Goal: Understand process/instructions

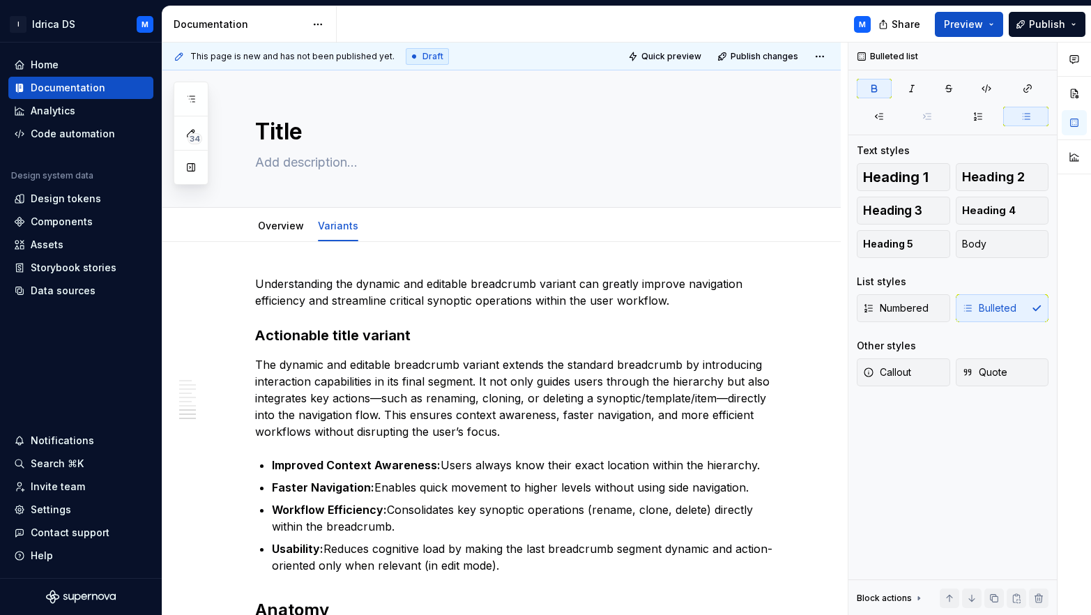
scroll to position [2165, 0]
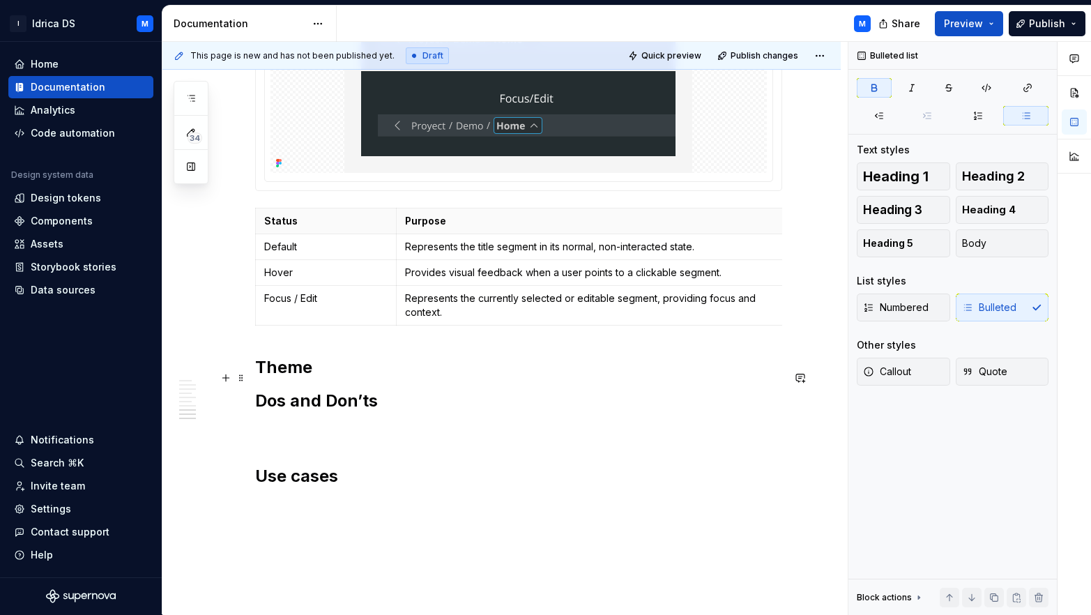
click at [352, 379] on h2 "Theme" at bounding box center [518, 367] width 527 height 22
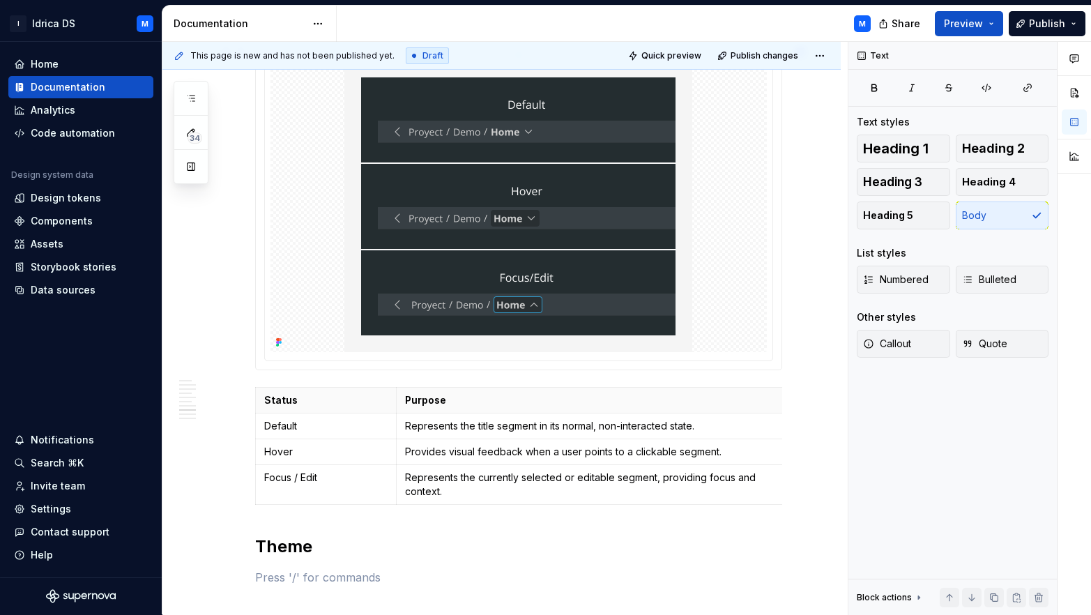
scroll to position [2014, 0]
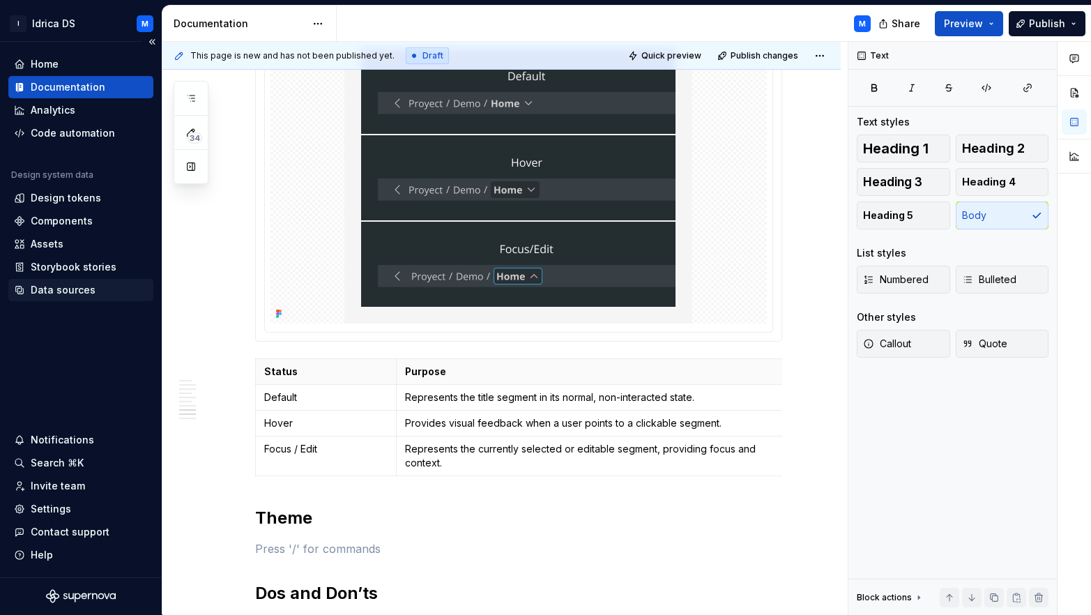
click at [67, 296] on div "Data sources" at bounding box center [63, 290] width 65 height 14
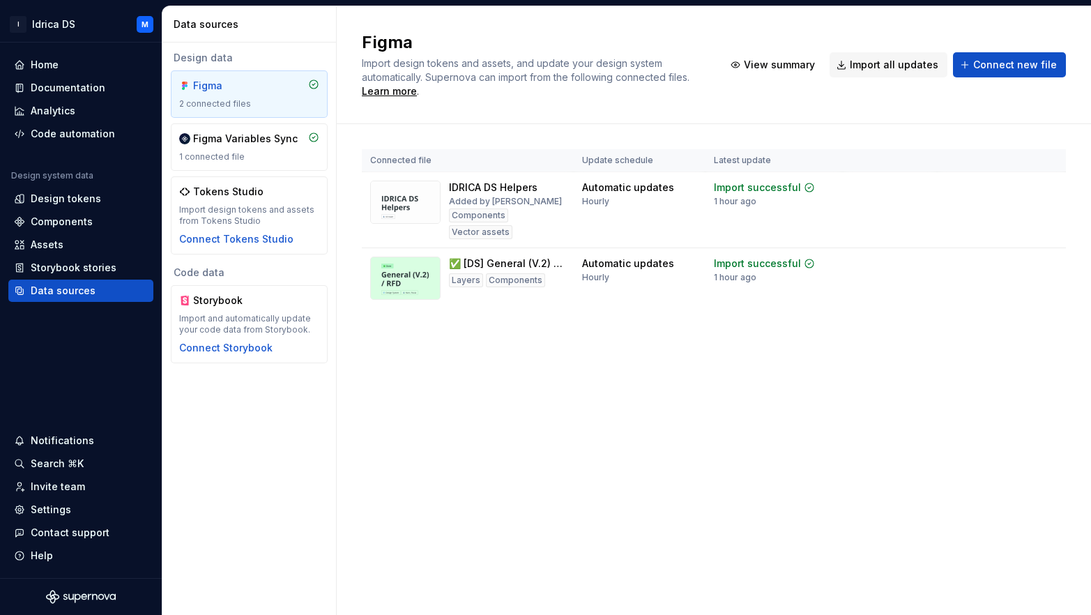
click at [914, 79] on div "Figma Import design tokens and assets, and update your design system automatica…" at bounding box center [714, 64] width 704 height 67
click at [873, 60] on span "Import all updates" at bounding box center [894, 65] width 89 height 14
click at [888, 71] on span "Import all updates" at bounding box center [894, 65] width 89 height 14
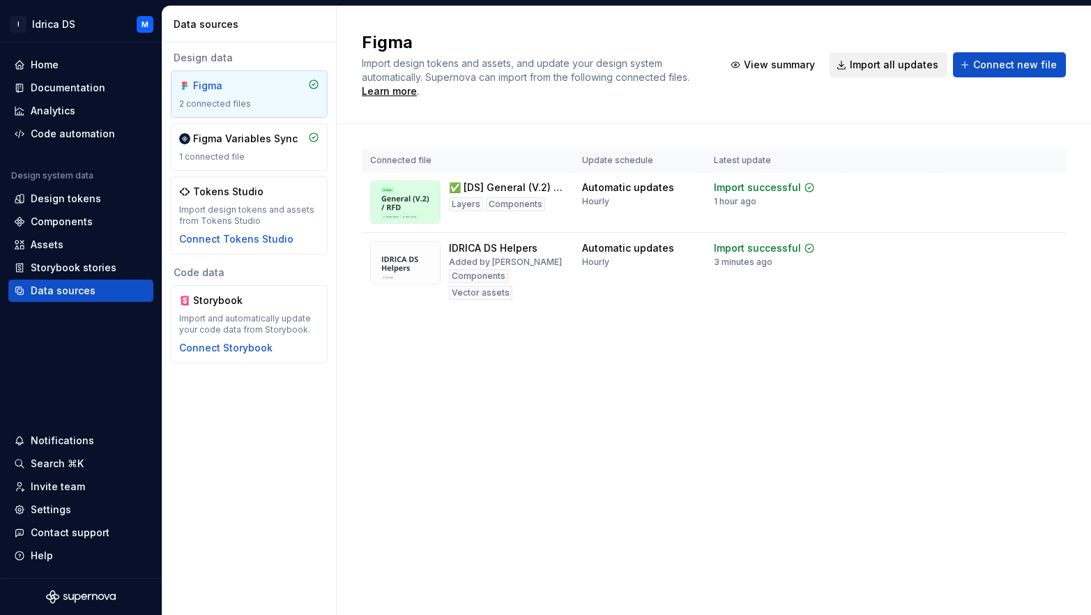
click at [880, 65] on span "Import all updates" at bounding box center [894, 65] width 89 height 14
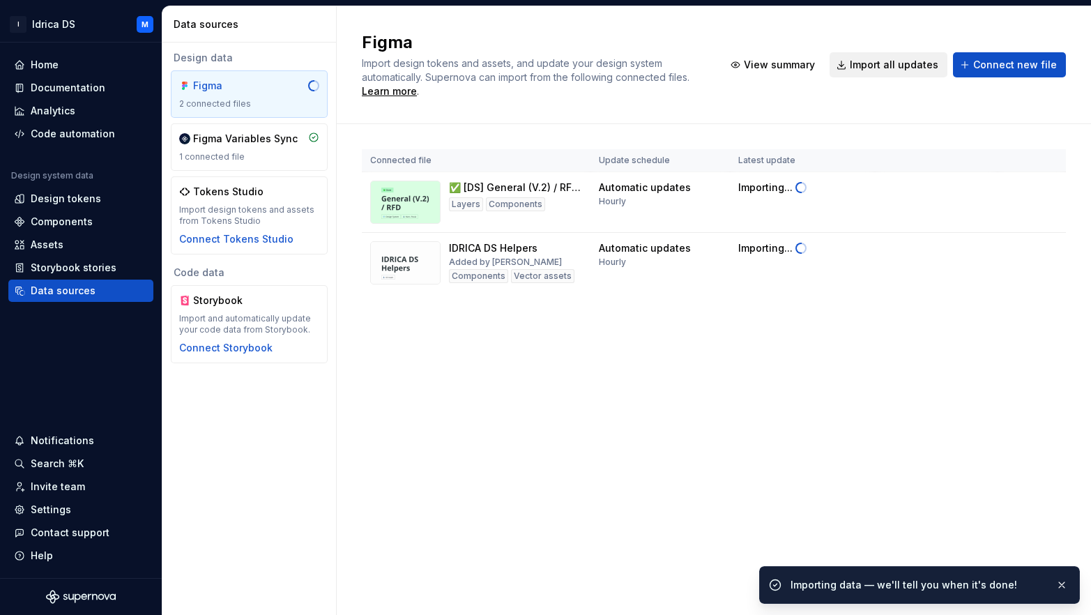
click at [875, 65] on span "Import all updates" at bounding box center [894, 65] width 89 height 14
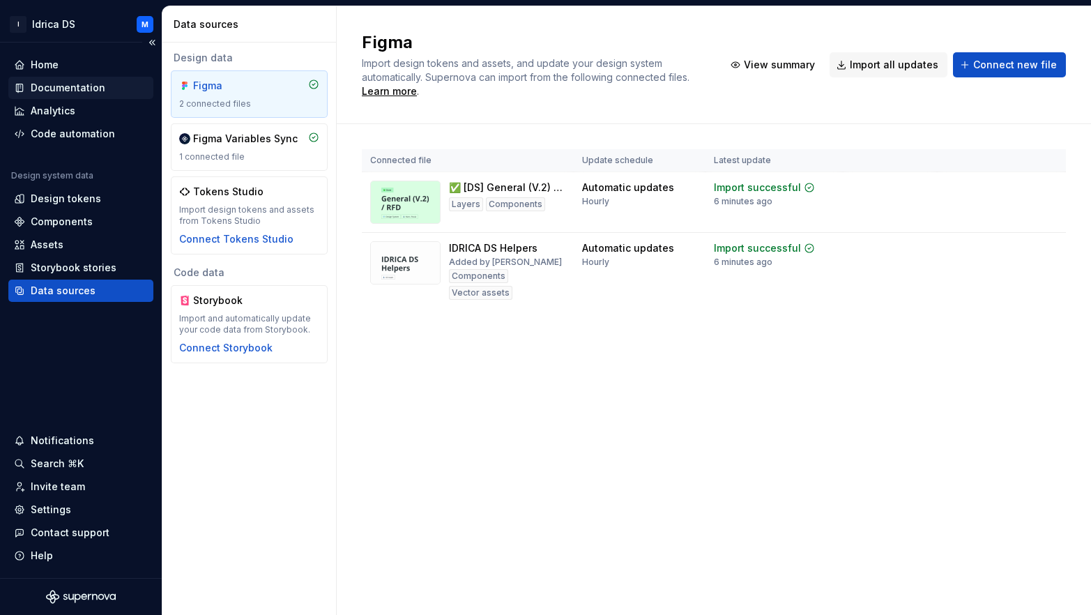
click at [77, 82] on div "Documentation" at bounding box center [68, 88] width 75 height 14
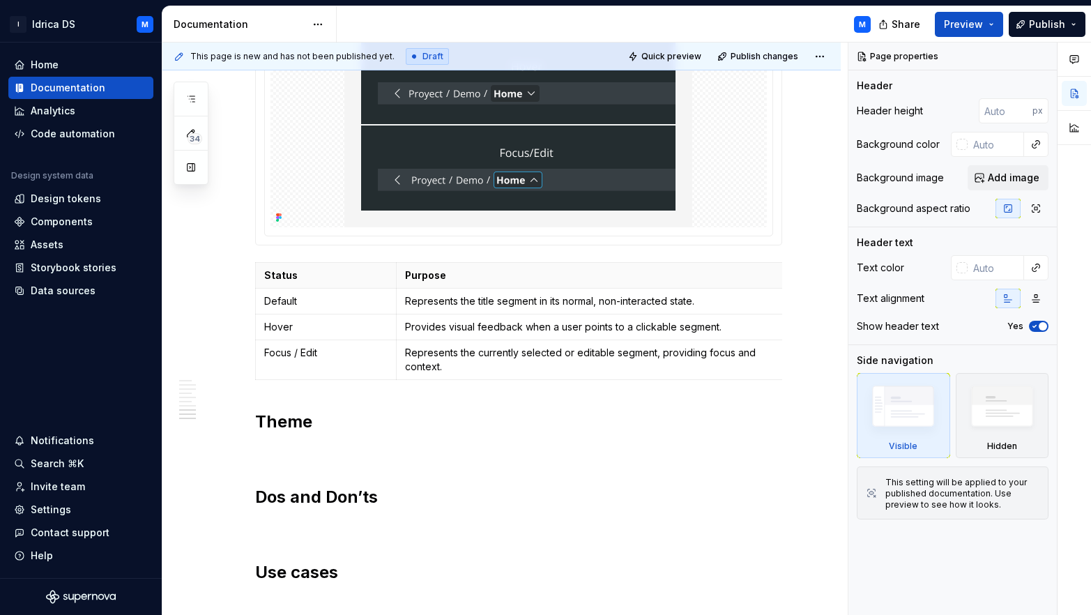
scroll to position [2273, 0]
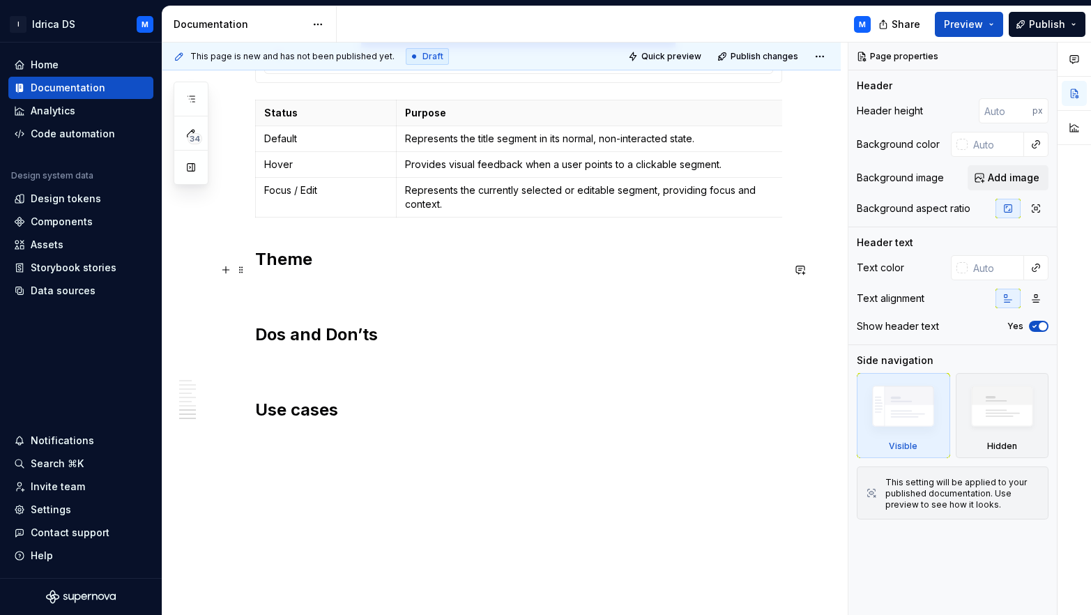
click at [331, 271] on h2 "Theme" at bounding box center [518, 259] width 527 height 22
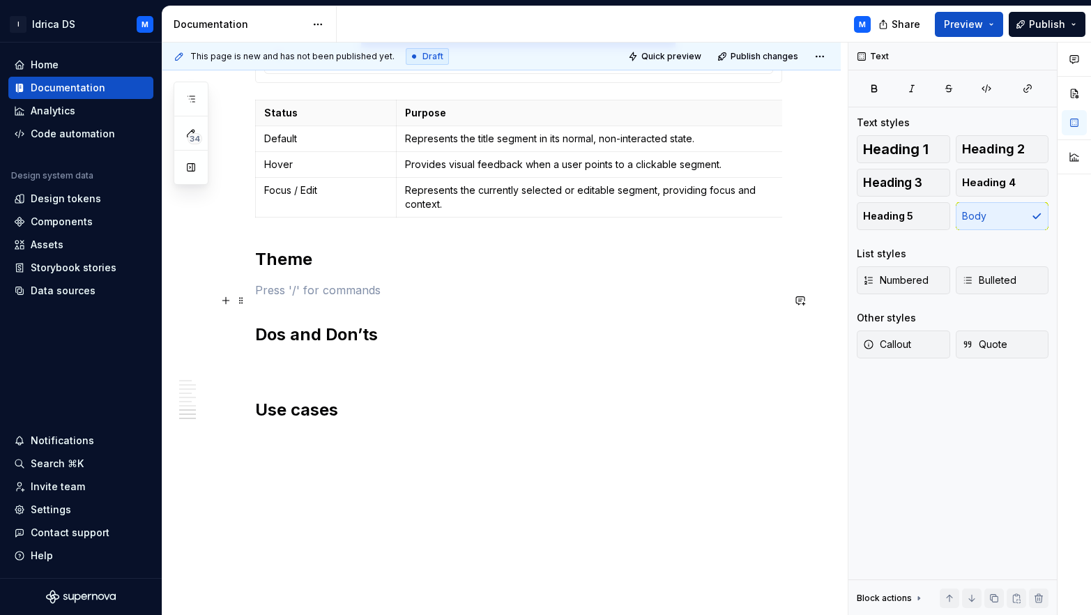
click at [286, 294] on p at bounding box center [518, 290] width 527 height 17
click at [222, 300] on button "button" at bounding box center [226, 301] width 20 height 20
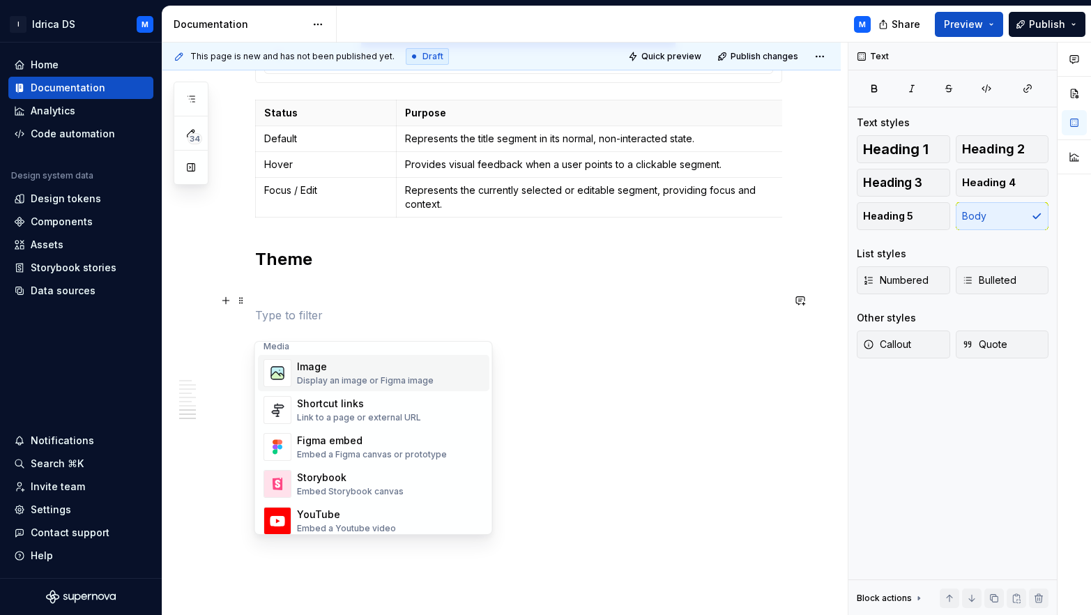
scroll to position [1282, 0]
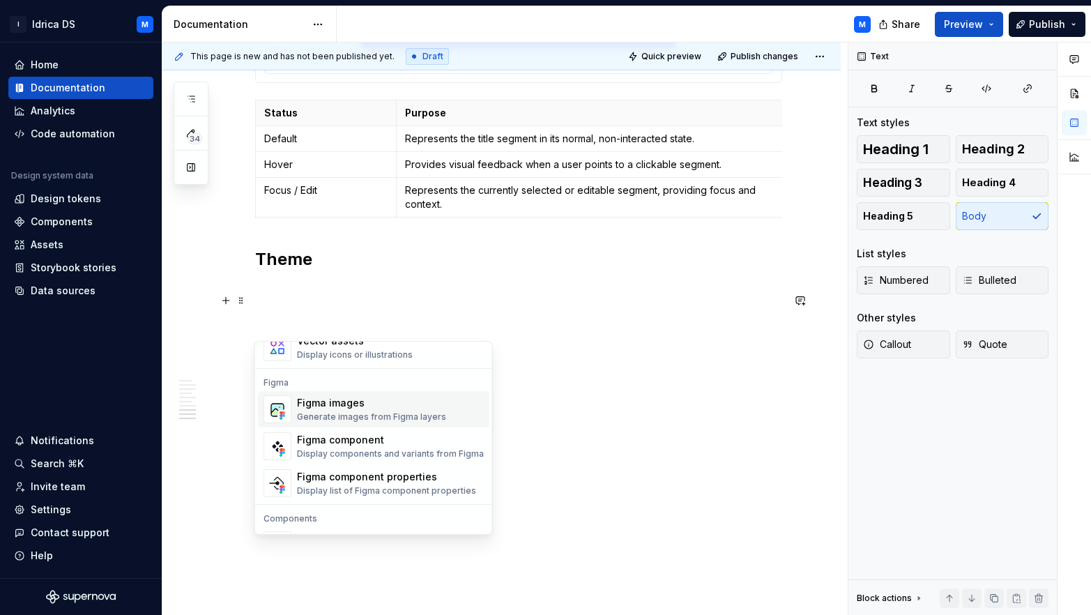
click at [340, 409] on div "Figma images" at bounding box center [371, 403] width 149 height 14
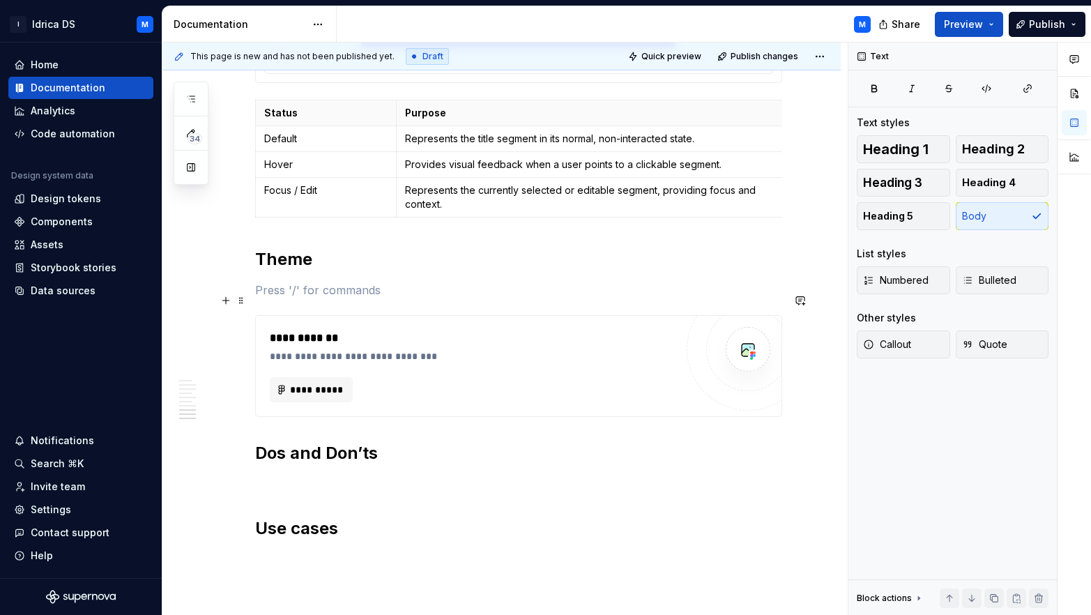
click at [295, 298] on p at bounding box center [518, 290] width 527 height 17
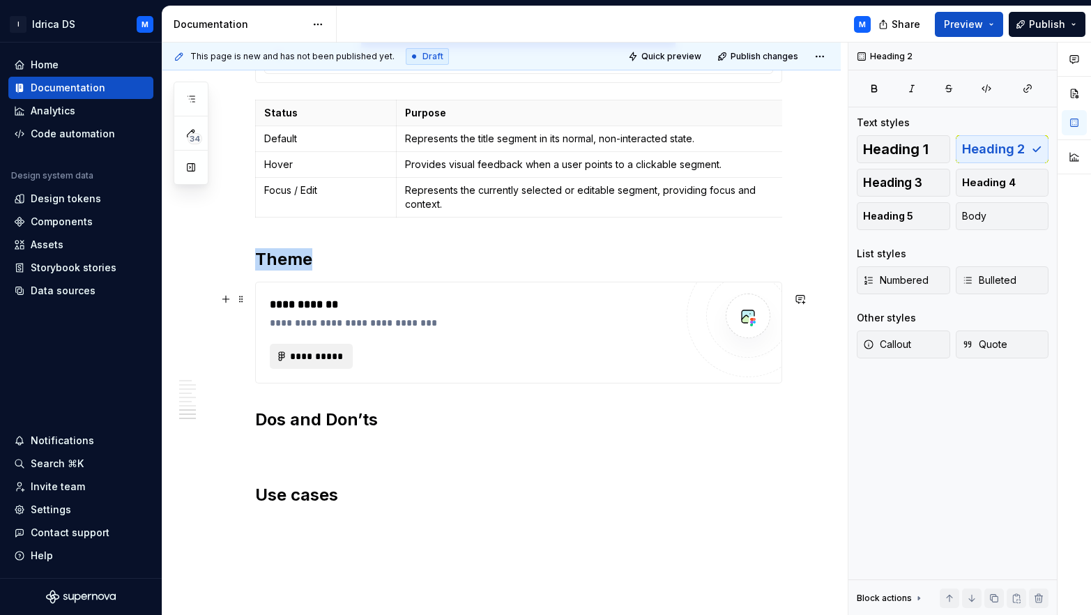
click at [301, 363] on span "**********" at bounding box center [317, 356] width 54 height 14
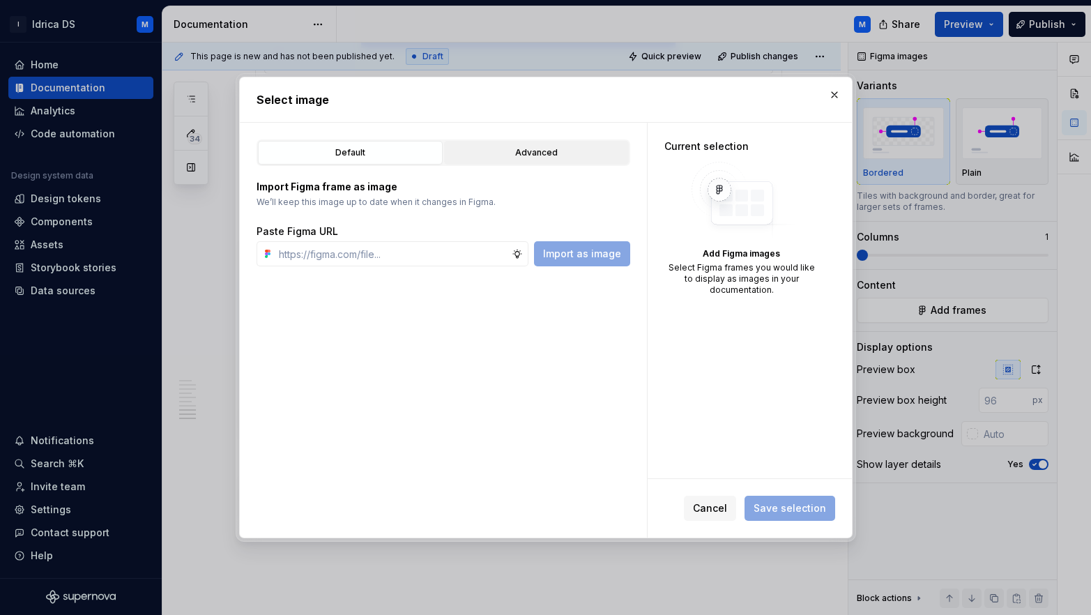
click at [506, 155] on div "Advanced" at bounding box center [536, 153] width 175 height 14
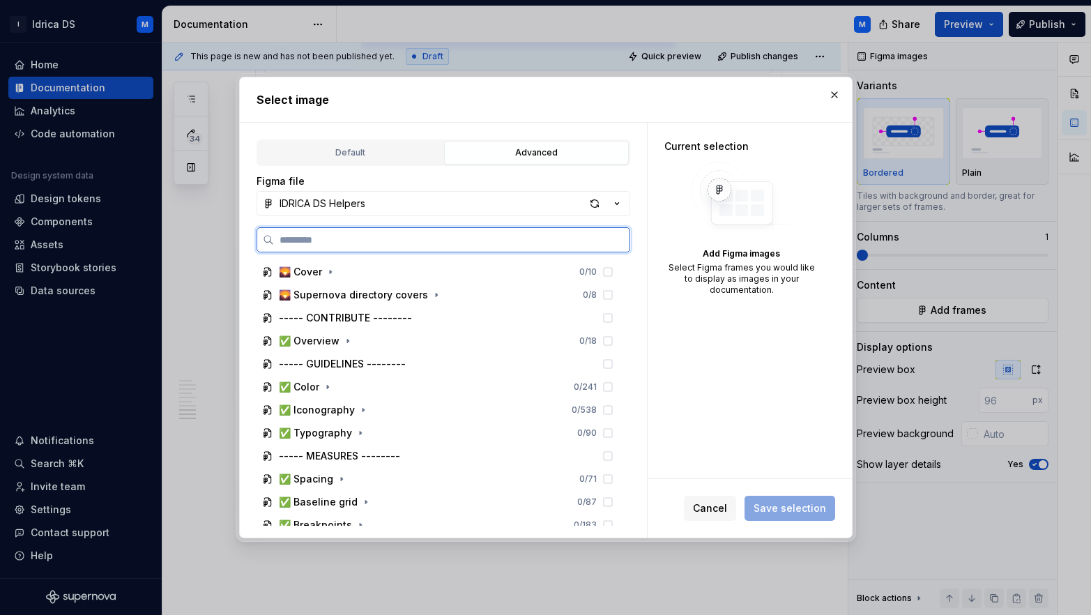
type textarea "*"
type input "**********"
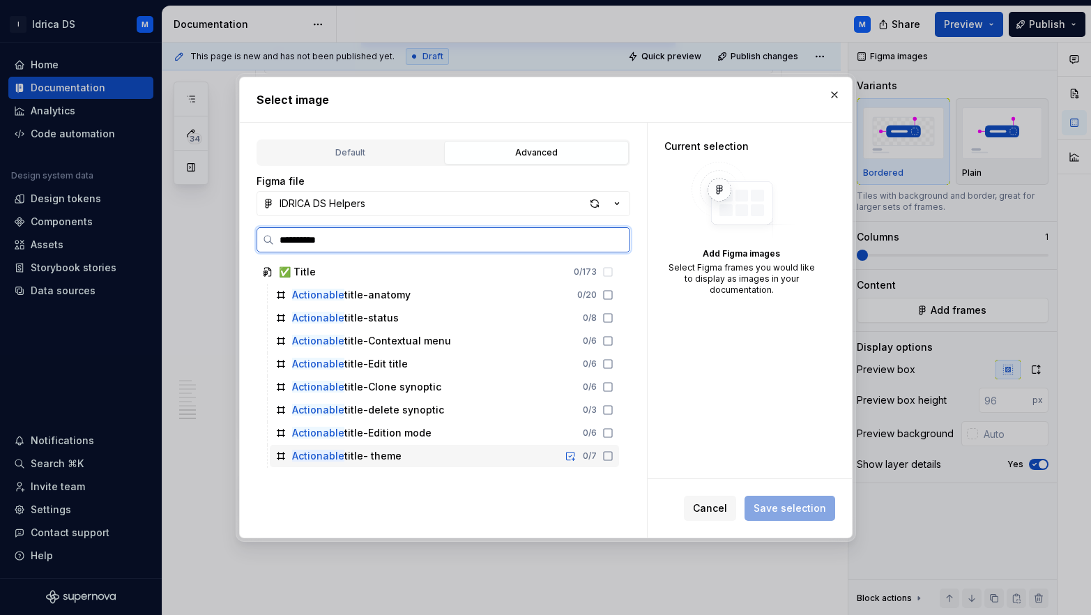
click at [447, 457] on div "Actionable title- theme 0 / 7" at bounding box center [444, 456] width 349 height 22
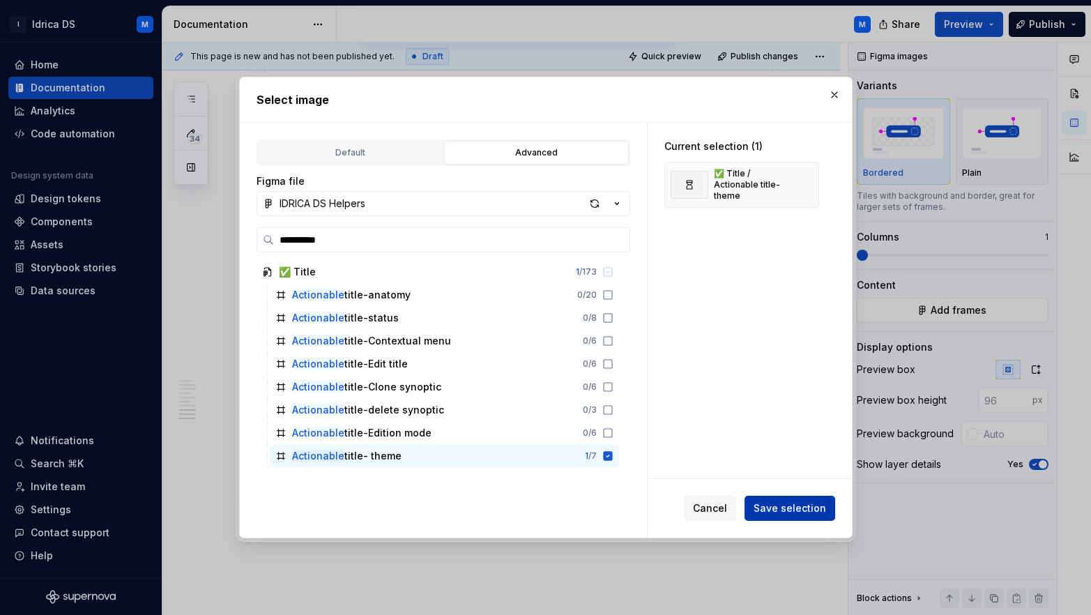
click at [787, 514] on span "Save selection" at bounding box center [790, 508] width 73 height 14
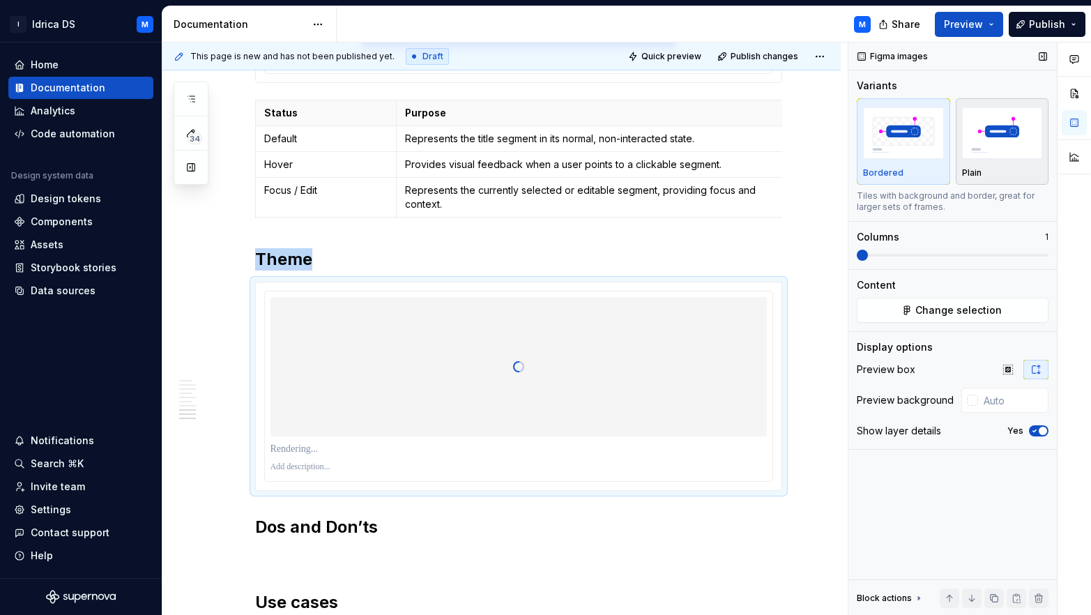
click at [992, 151] on img "button" at bounding box center [1002, 132] width 81 height 51
click at [1040, 431] on span "button" at bounding box center [1043, 431] width 8 height 8
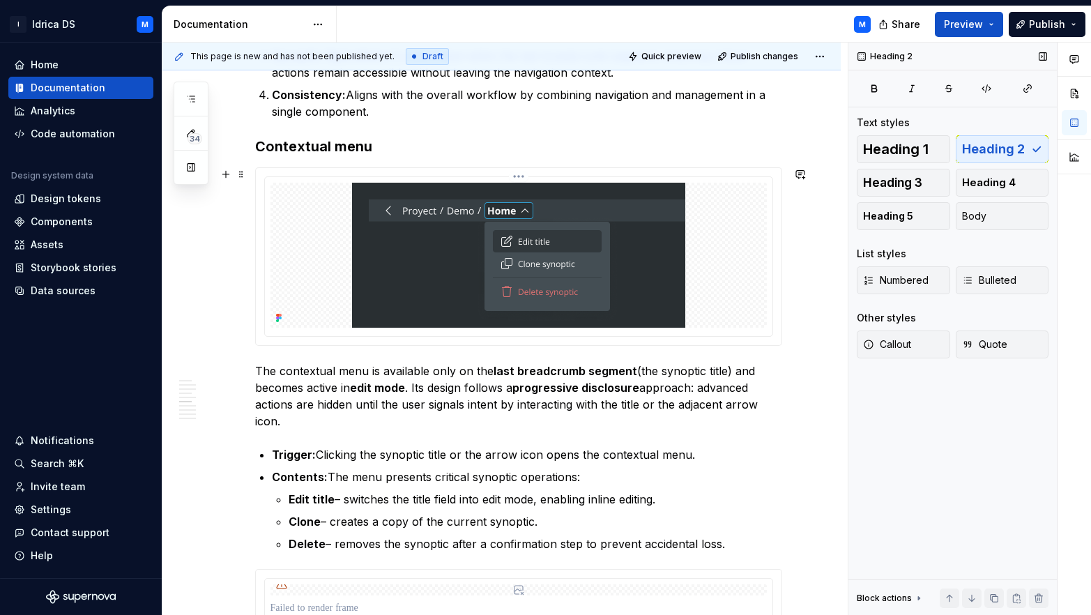
scroll to position [1426, 0]
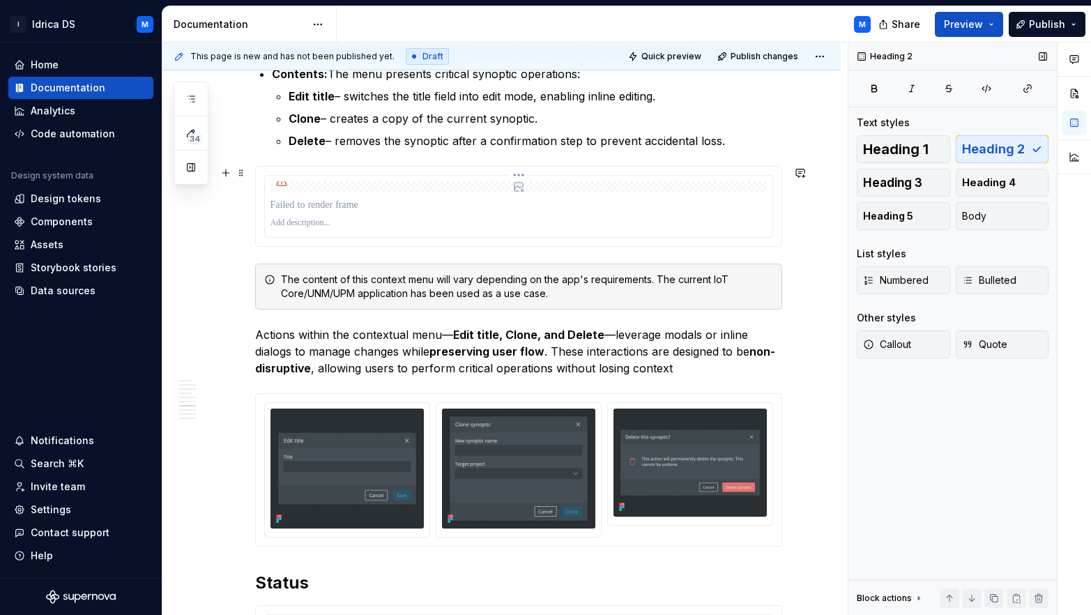
click at [363, 200] on p at bounding box center [519, 205] width 497 height 14
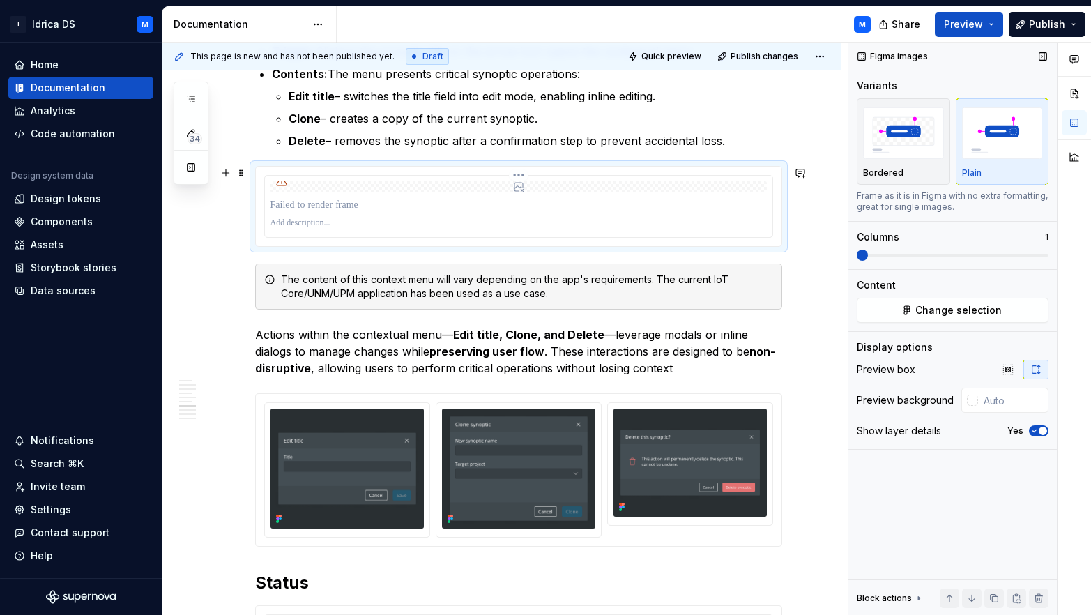
scroll to position [1310, 0]
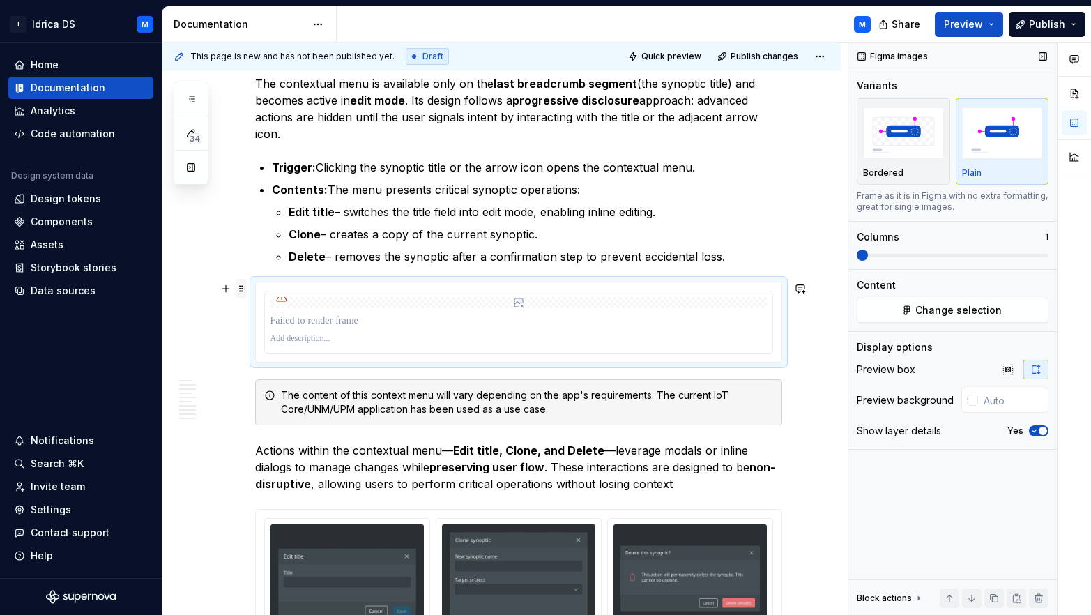
click at [240, 283] on span at bounding box center [241, 289] width 11 height 20
click at [1008, 307] on button "Change selection" at bounding box center [953, 310] width 192 height 25
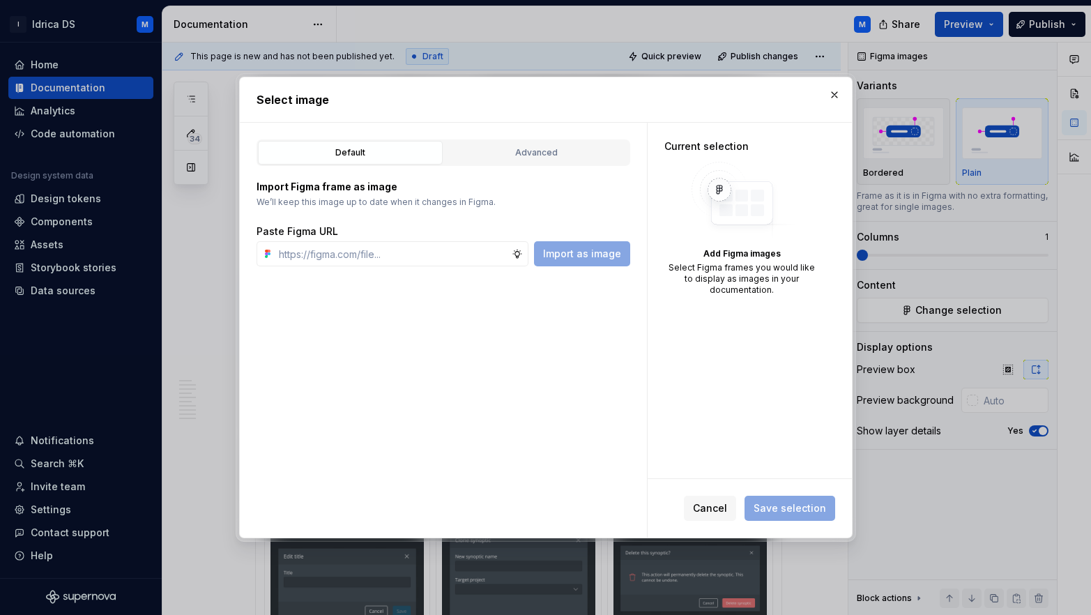
type textarea "*"
click at [531, 151] on div "Advanced" at bounding box center [536, 153] width 175 height 14
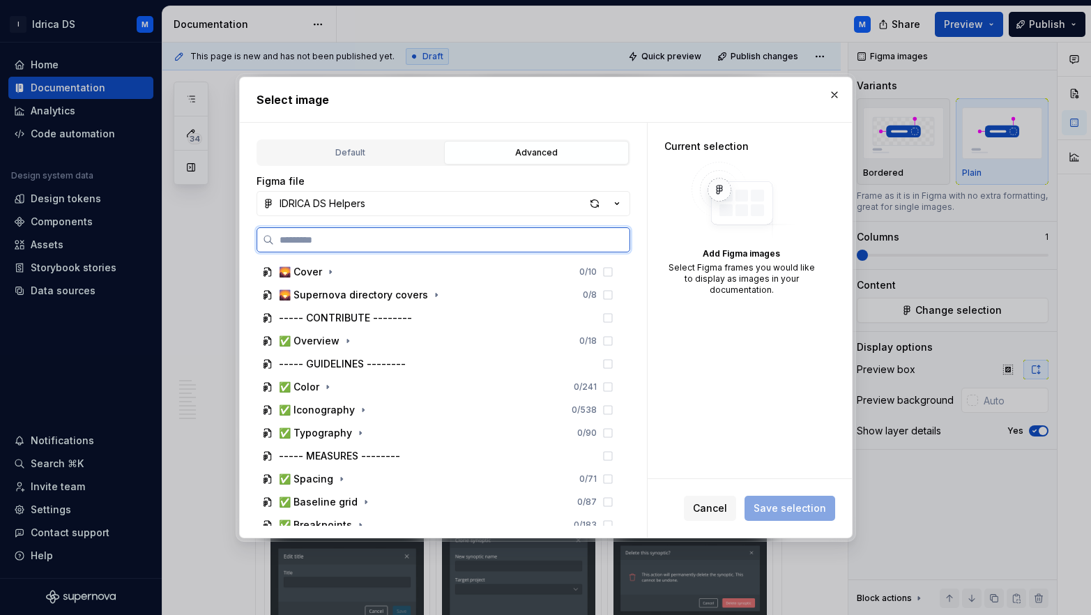
click at [365, 236] on input "search" at bounding box center [452, 240] width 356 height 14
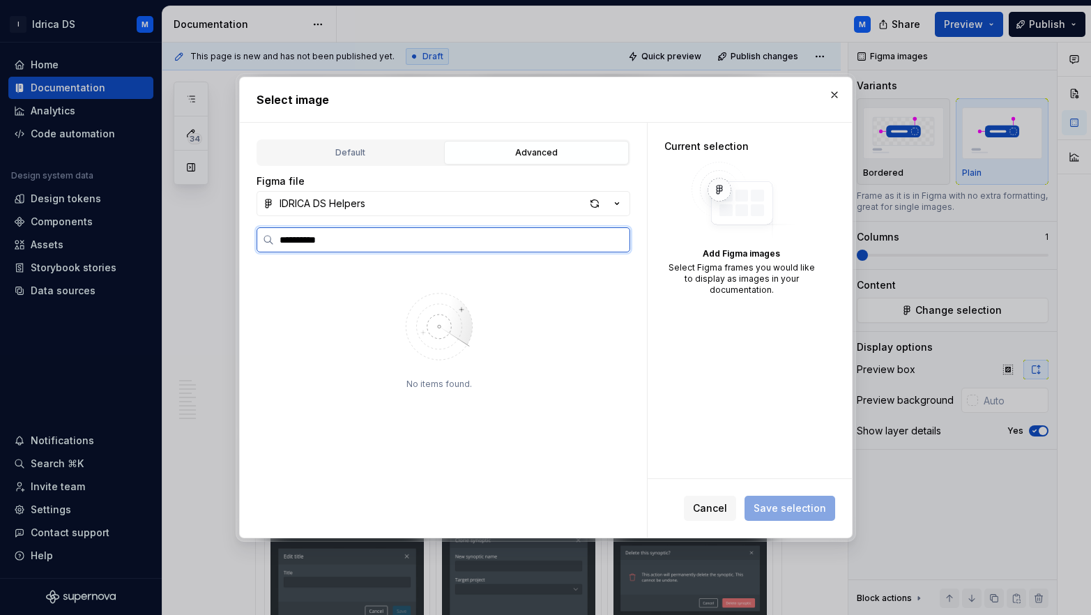
type input "**********"
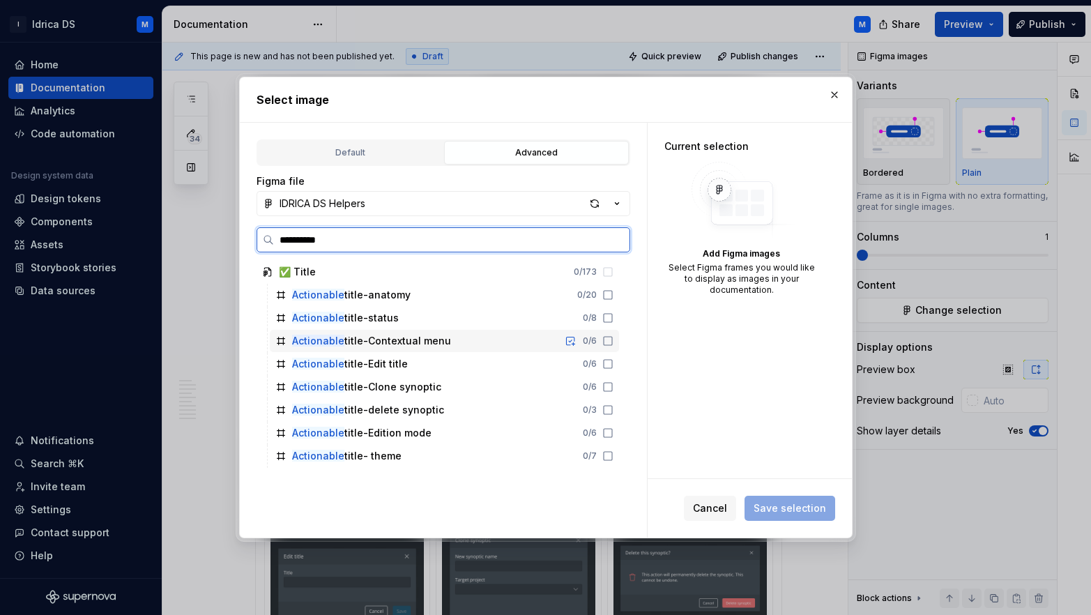
click at [531, 335] on div "Actionable title-Contextual menu 0 / 6" at bounding box center [444, 341] width 349 height 22
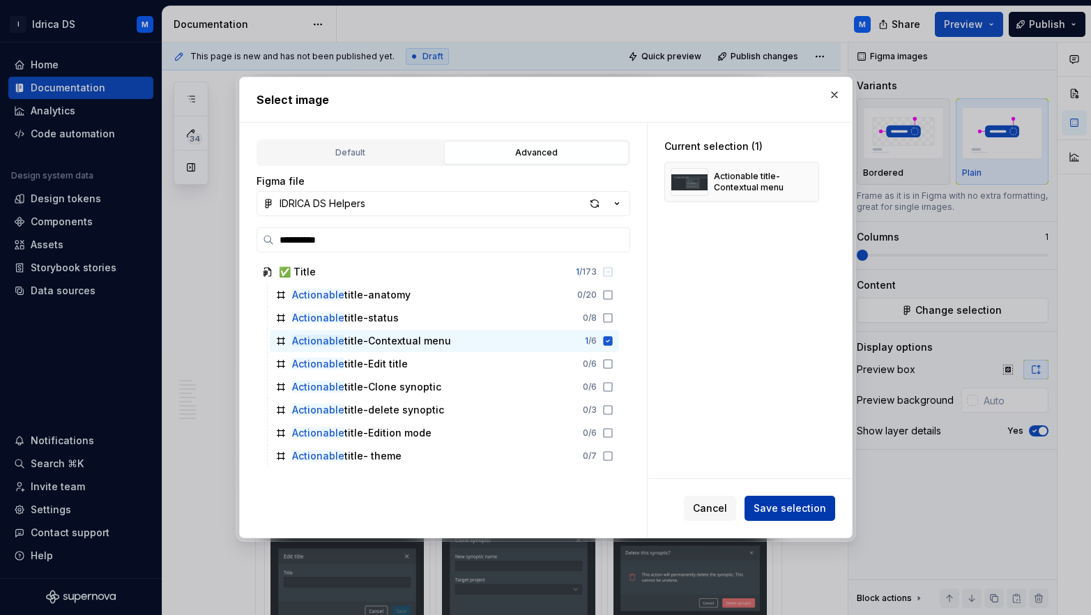
click at [792, 509] on span "Save selection" at bounding box center [790, 508] width 73 height 14
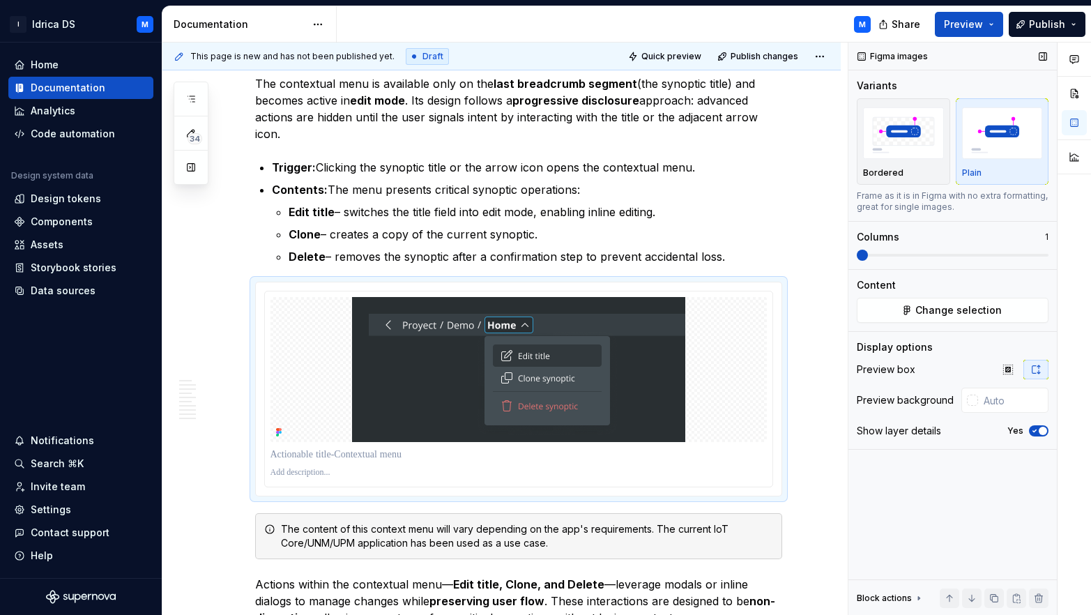
click at [1031, 432] on icon "button" at bounding box center [1034, 431] width 11 height 8
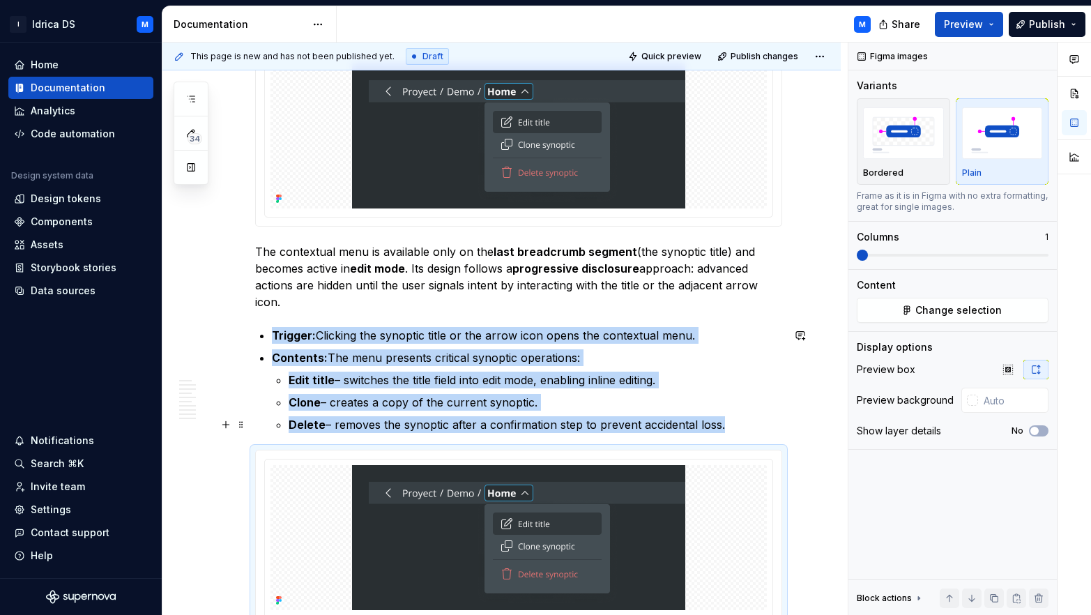
scroll to position [861, 0]
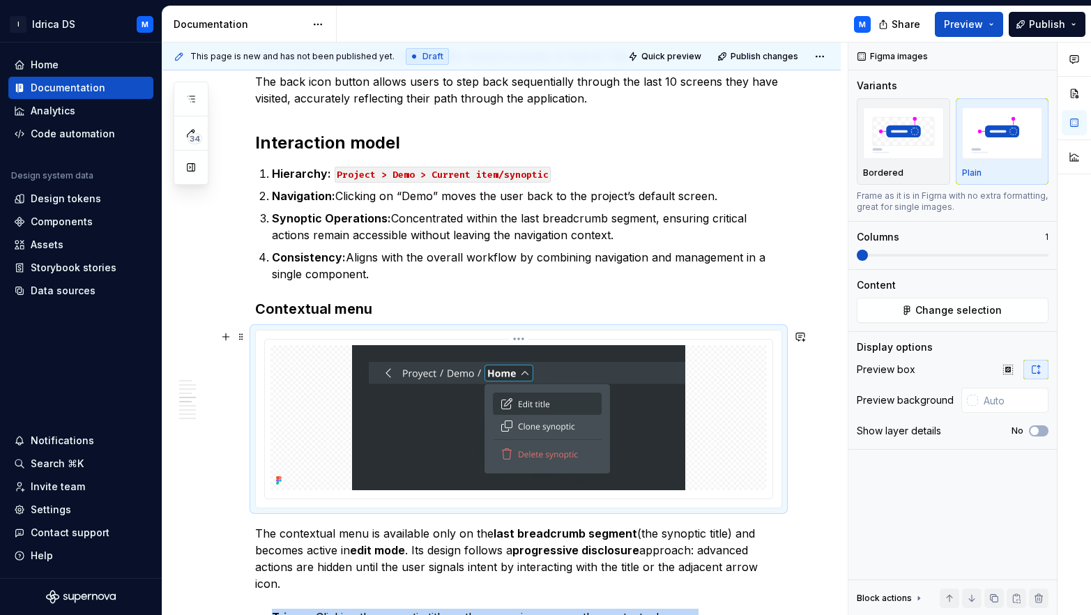
click at [553, 421] on img at bounding box center [518, 417] width 333 height 145
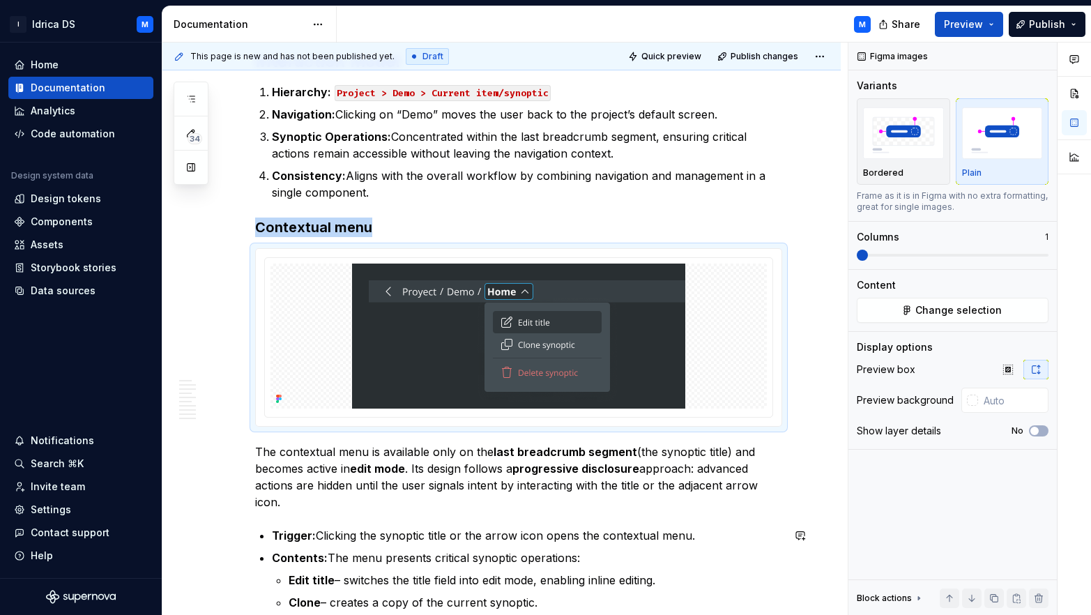
scroll to position [1423, 0]
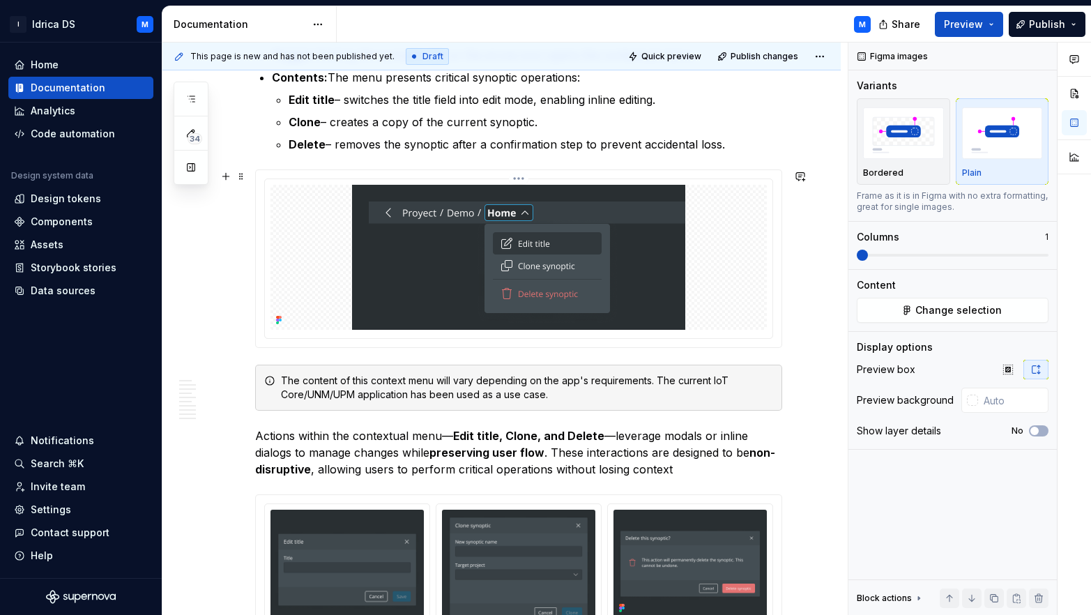
click at [514, 278] on img at bounding box center [518, 257] width 333 height 145
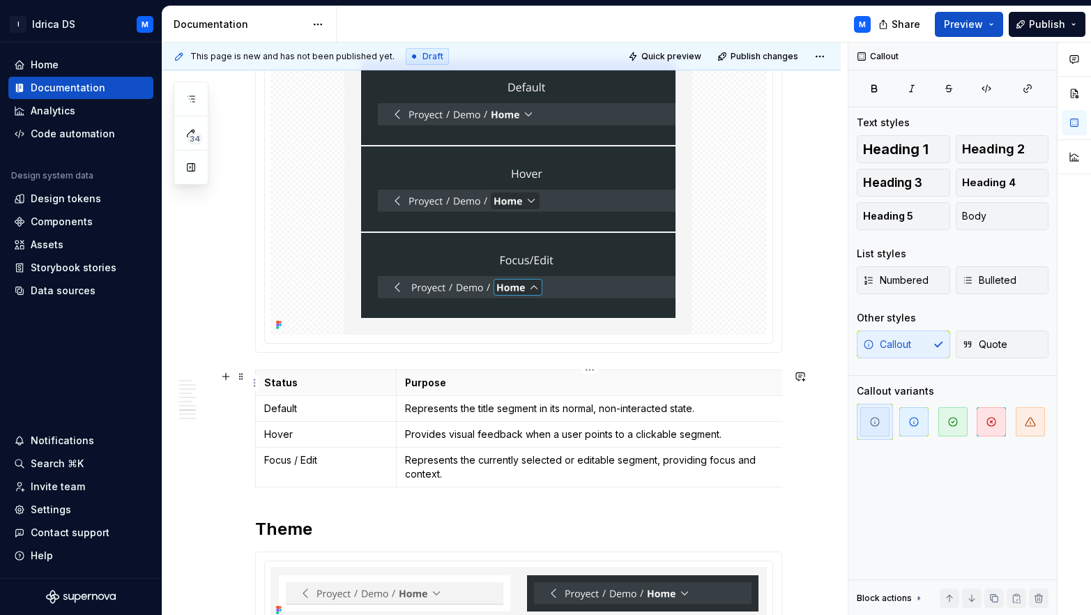
scroll to position [2291, 0]
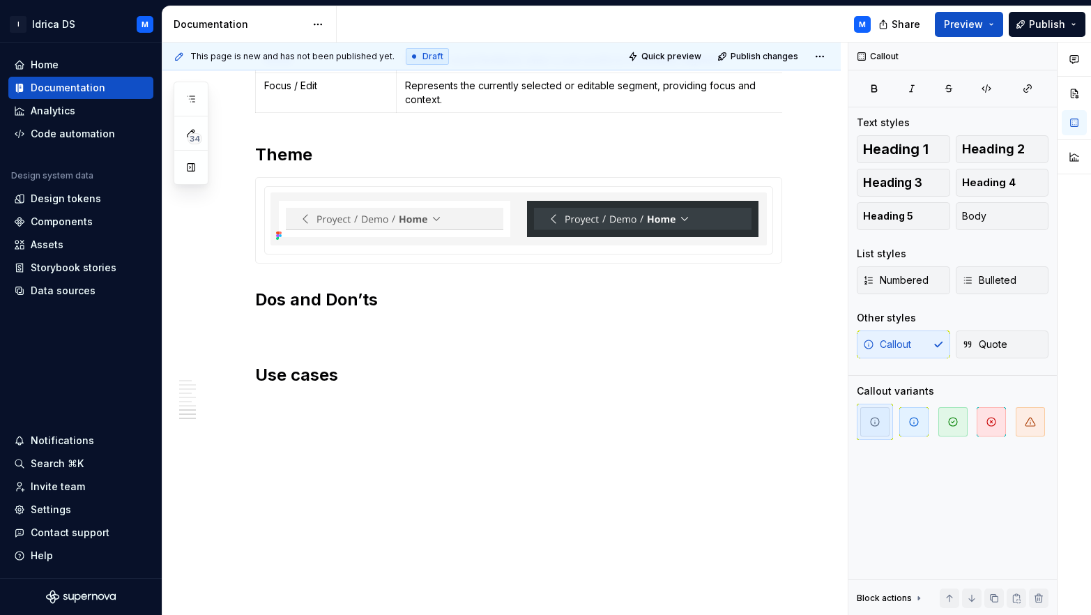
type textarea "*"
